Goal: Check status: Check status

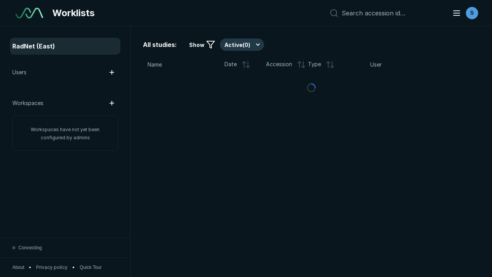
scroll to position [2099, 3202]
